Goal: Information Seeking & Learning: Obtain resource

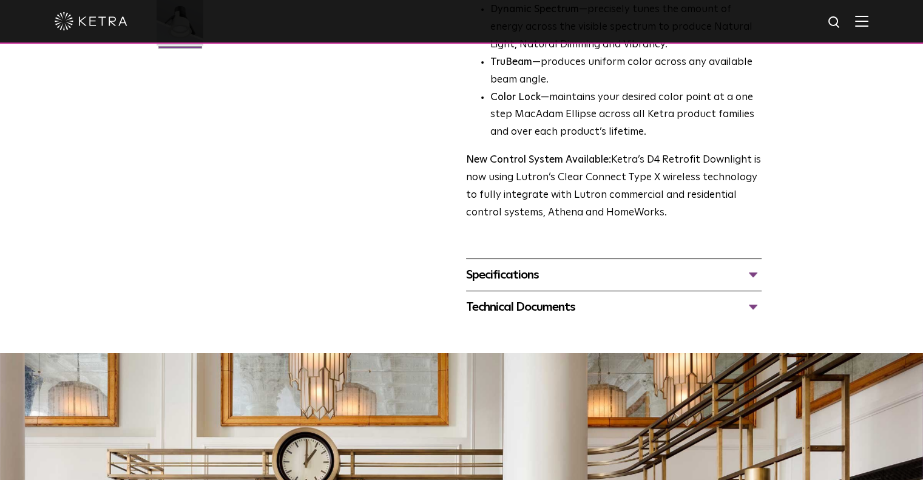
scroll to position [368, 0]
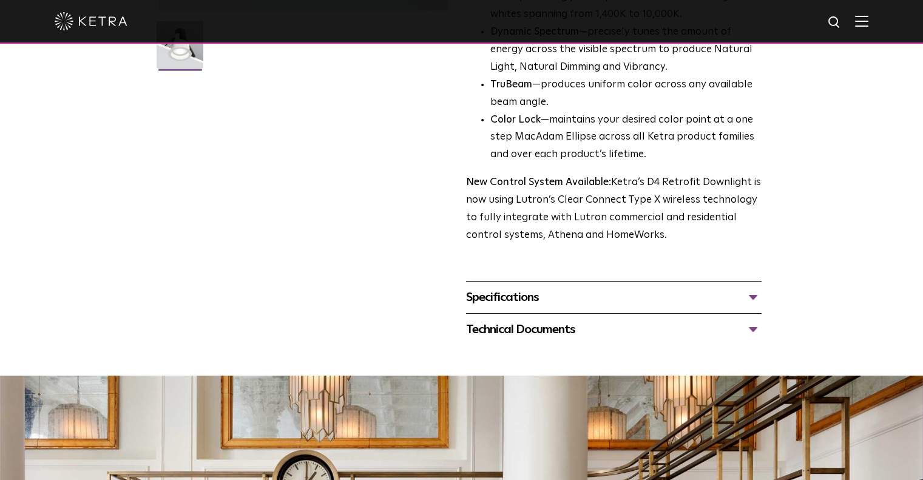
click at [509, 299] on div "Specifications" at bounding box center [614, 297] width 296 height 19
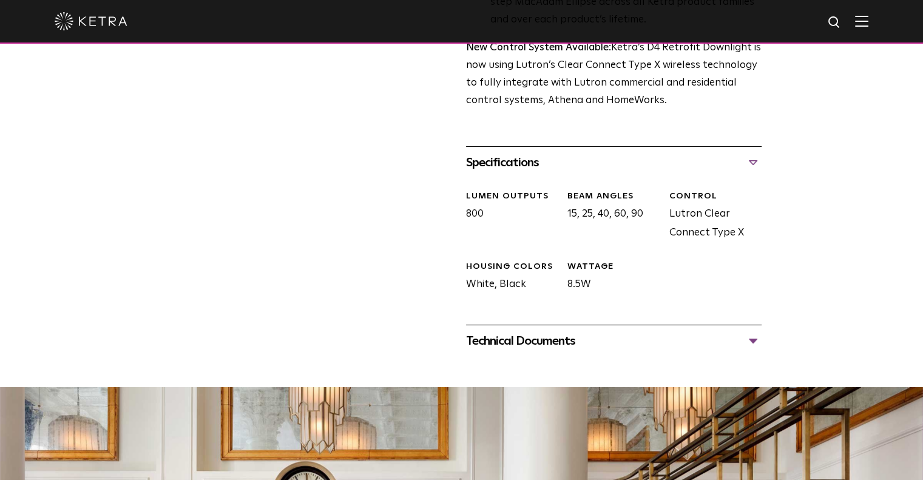
scroll to position [504, 0]
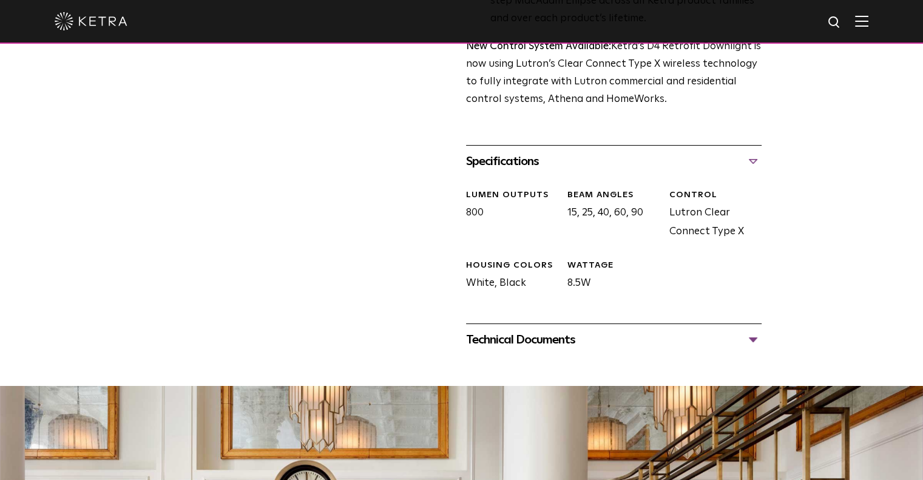
click at [541, 347] on div "Technical Documents" at bounding box center [614, 339] width 296 height 19
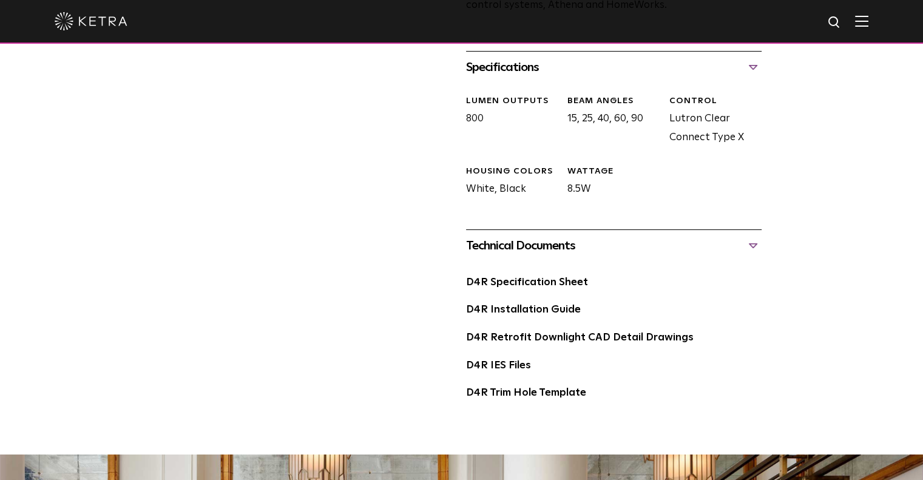
scroll to position [598, 0]
click at [520, 281] on link "D4R Specification Sheet" at bounding box center [527, 282] width 122 height 10
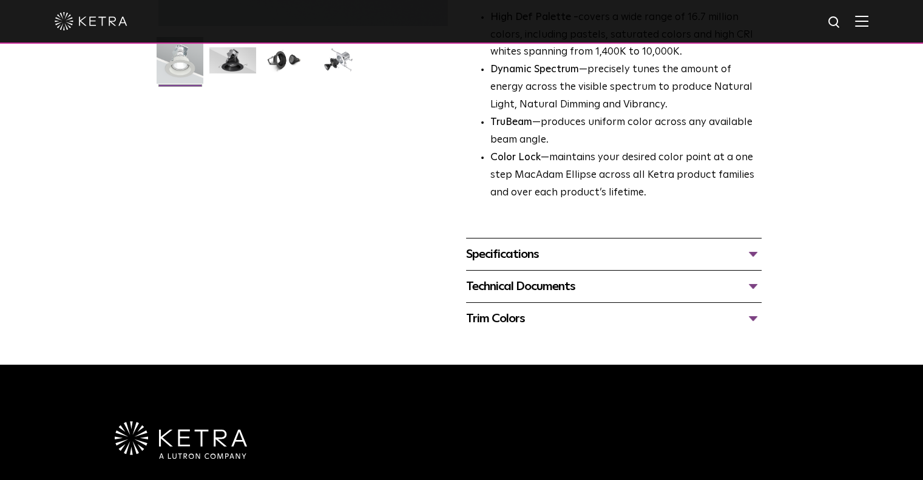
scroll to position [352, 0]
click at [519, 290] on div "Technical Documents" at bounding box center [614, 286] width 296 height 19
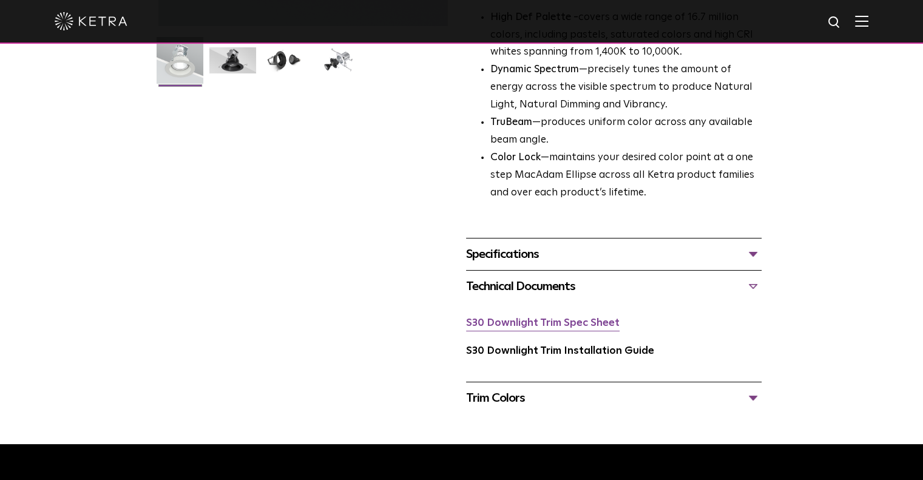
click at [536, 328] on link "S30 Downlight Trim Spec Sheet" at bounding box center [543, 323] width 154 height 10
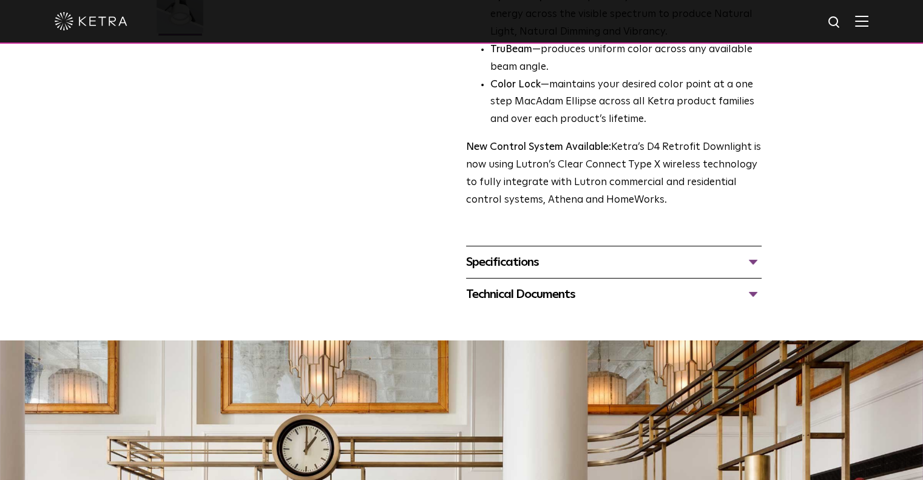
scroll to position [404, 0]
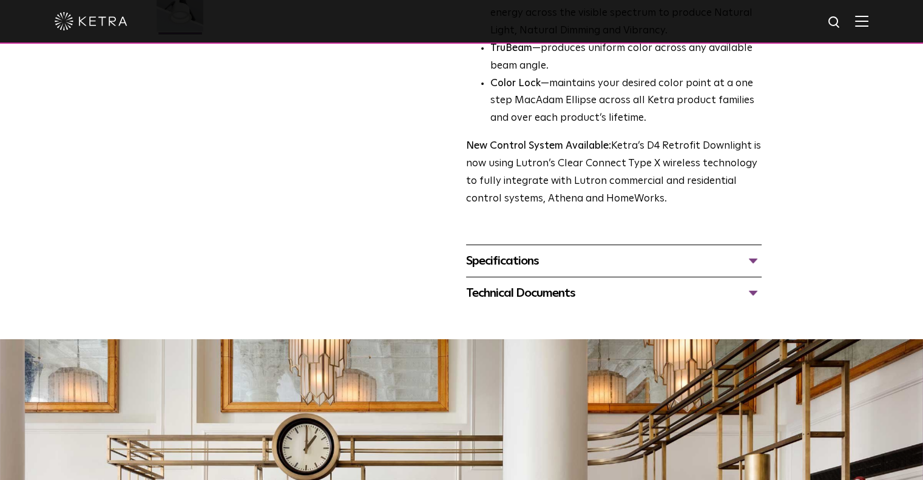
click at [554, 259] on div "Specifications" at bounding box center [614, 260] width 296 height 19
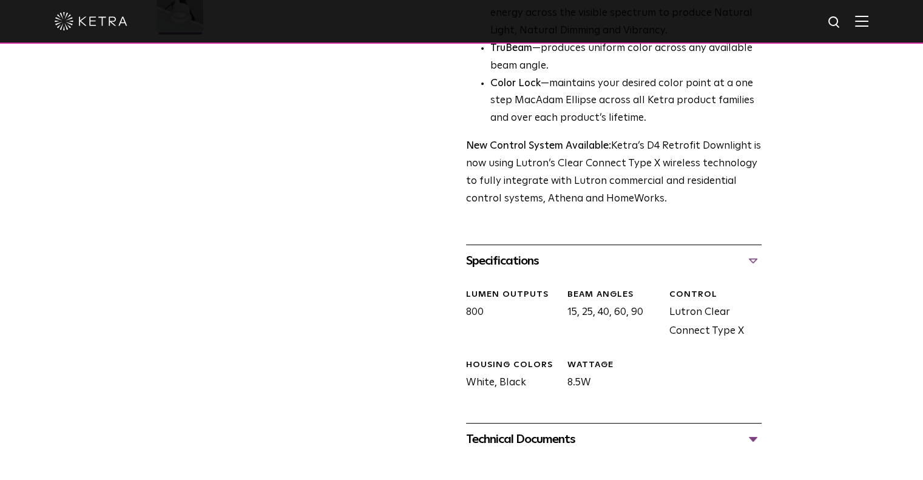
click at [554, 259] on div "Specifications" at bounding box center [614, 260] width 296 height 19
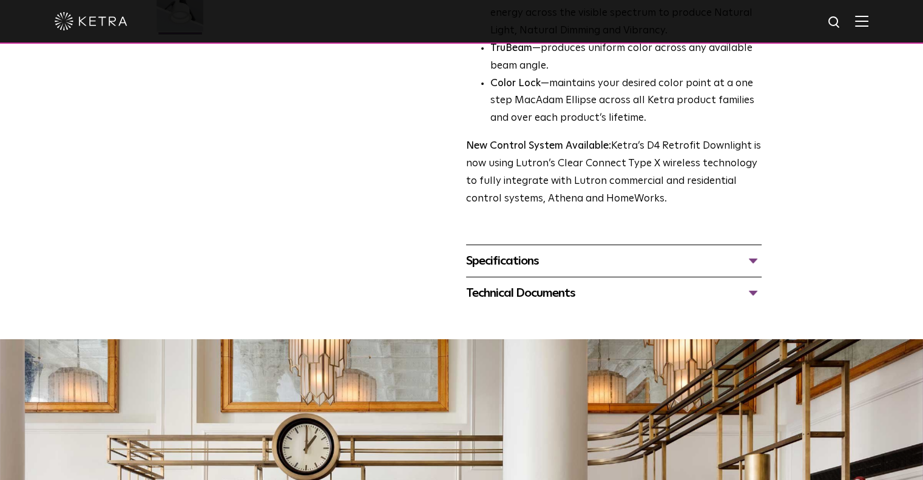
click at [544, 298] on div "Technical Documents" at bounding box center [614, 292] width 296 height 19
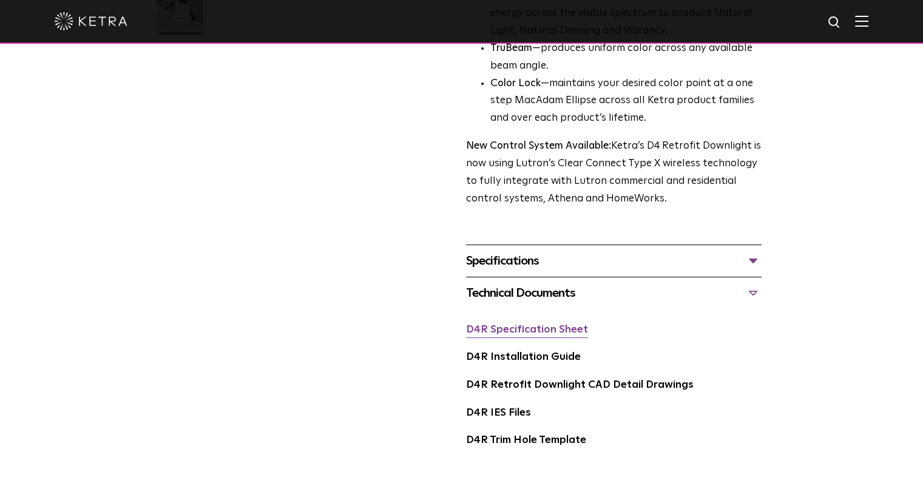
click at [522, 334] on link "D4R Specification Sheet" at bounding box center [527, 330] width 122 height 10
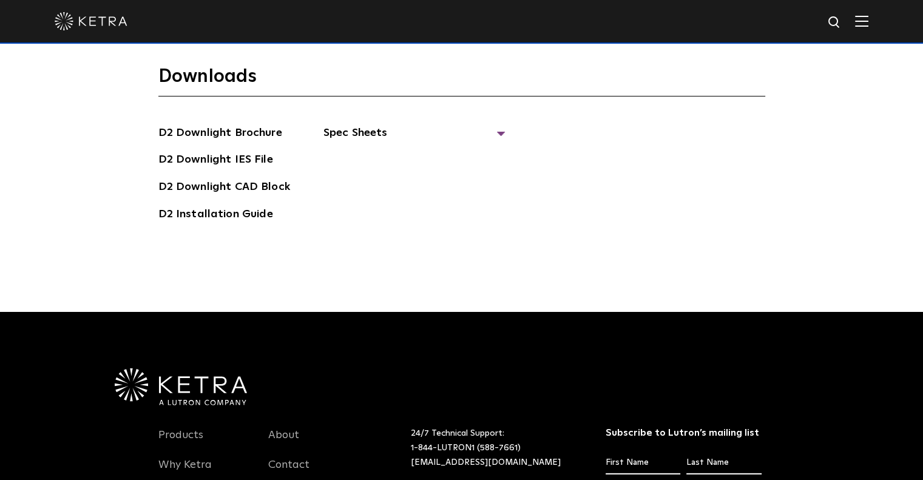
scroll to position [3319, 0]
click at [499, 133] on span "Spec Sheets" at bounding box center [414, 137] width 182 height 27
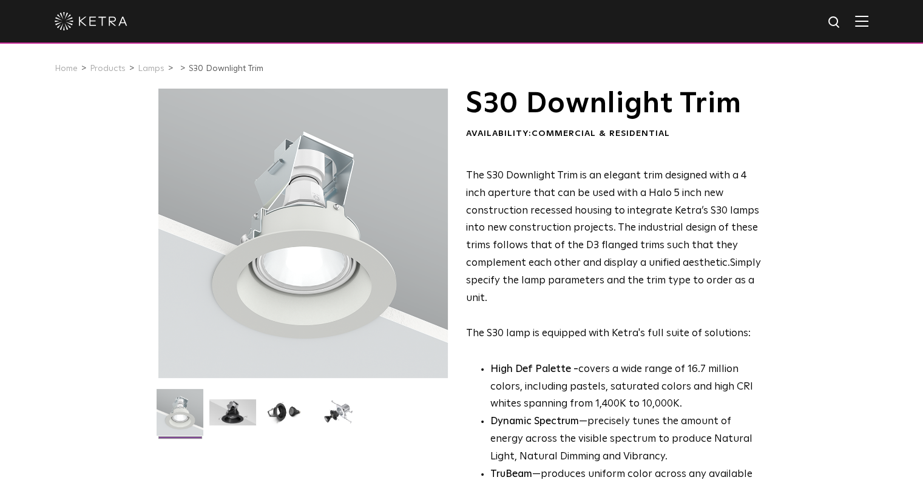
scroll to position [274, 0]
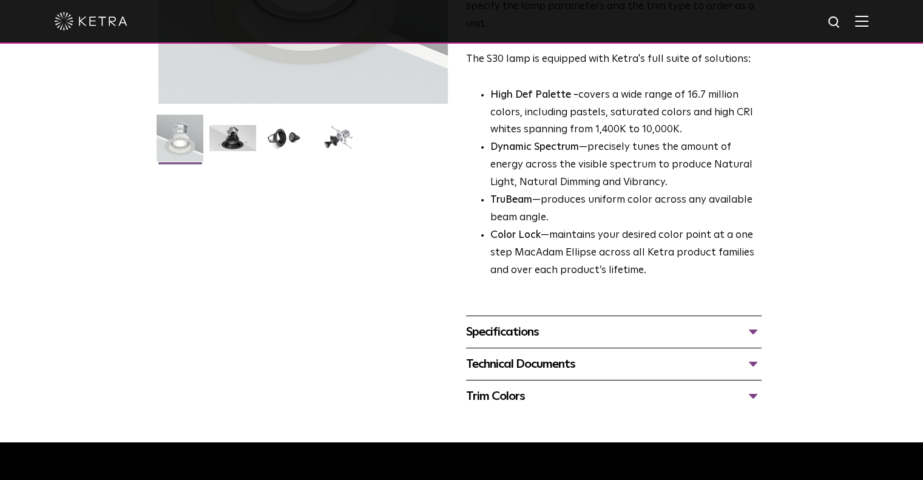
drag, startPoint x: 621, startPoint y: 330, endPoint x: 578, endPoint y: 362, distance: 53.8
click at [578, 362] on span "S30 Downlight Trim Availability: Commercial & Residential The S30 Downlight Tri…" at bounding box center [614, 113] width 296 height 598
click at [578, 362] on div "Technical Documents" at bounding box center [614, 363] width 296 height 19
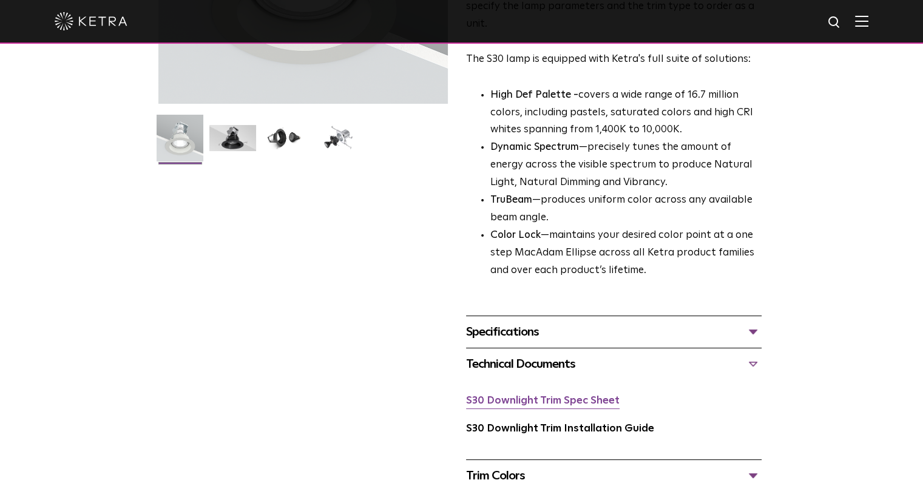
click at [562, 402] on link "S30 Downlight Trim Spec Sheet" at bounding box center [543, 401] width 154 height 10
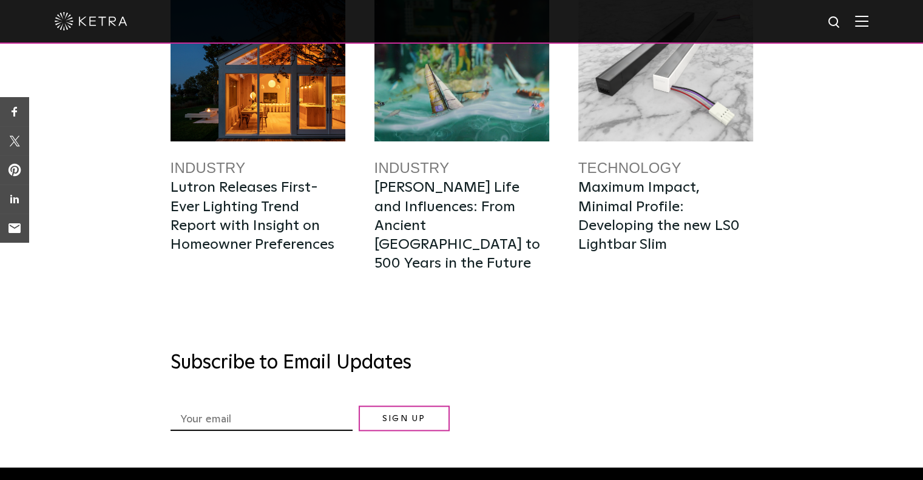
scroll to position [2124, 0]
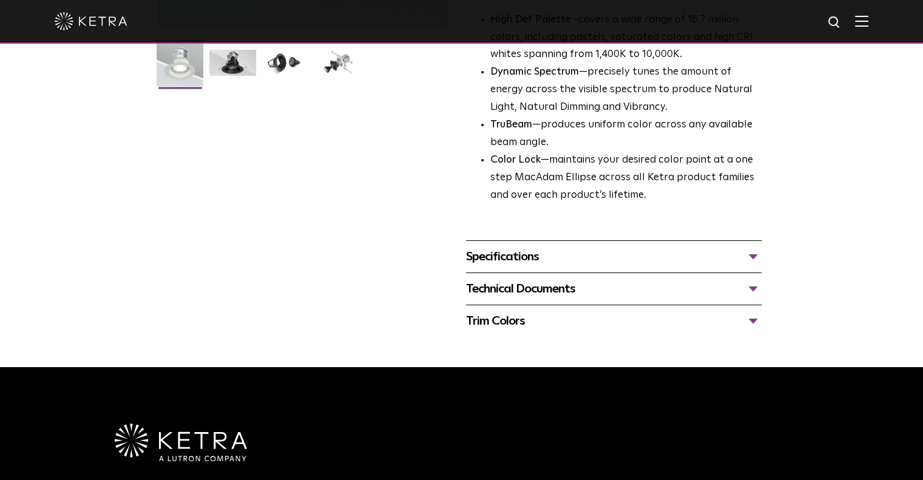
scroll to position [352, 0]
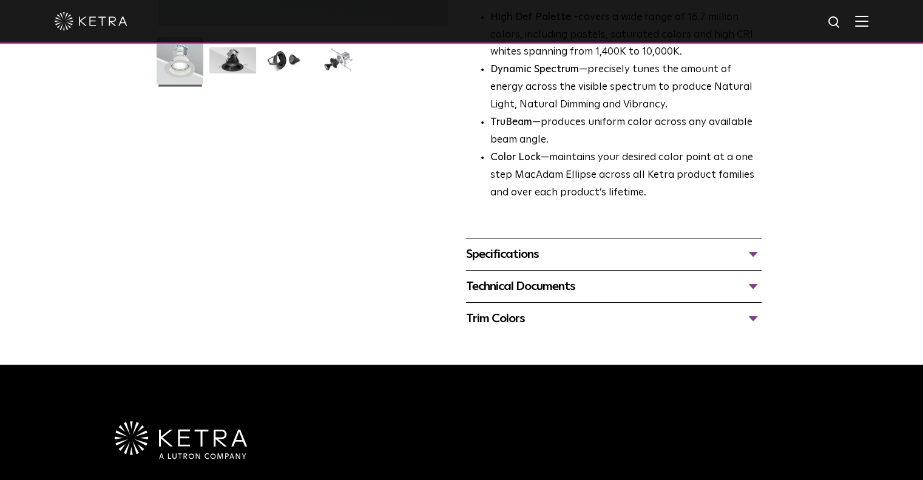
click at [537, 285] on div "Technical Documents" at bounding box center [614, 286] width 296 height 19
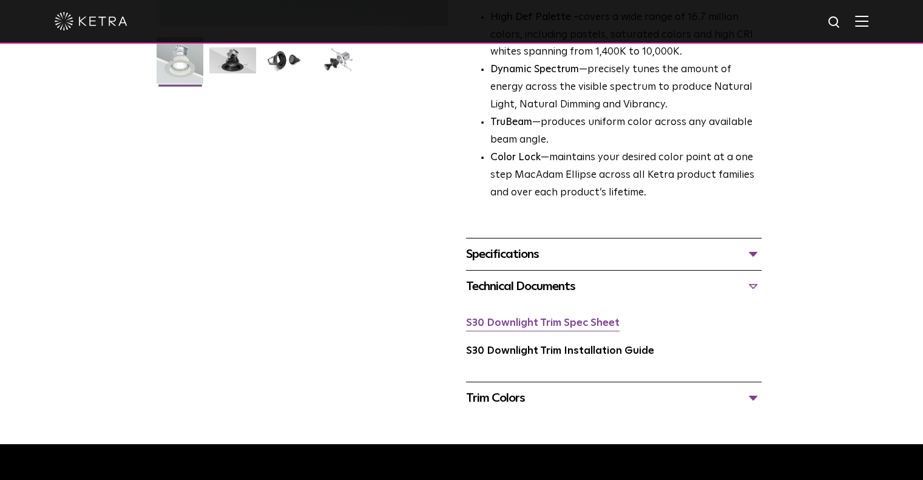
click at [527, 320] on link "S30 Downlight Trim Spec Sheet" at bounding box center [543, 323] width 154 height 10
